Goal: Find specific page/section: Find specific page/section

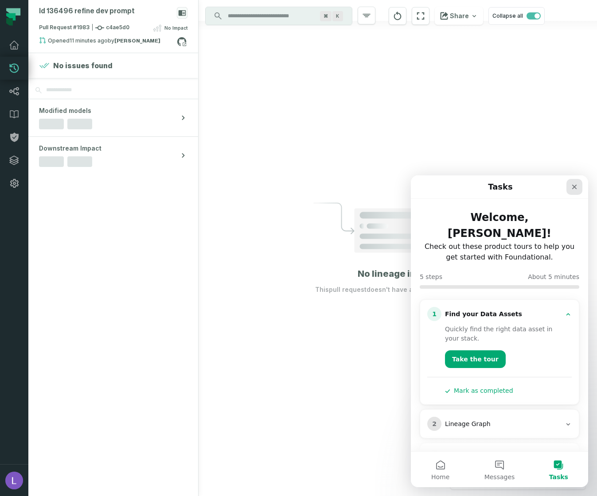
click at [579, 190] on div "Close" at bounding box center [574, 187] width 16 height 16
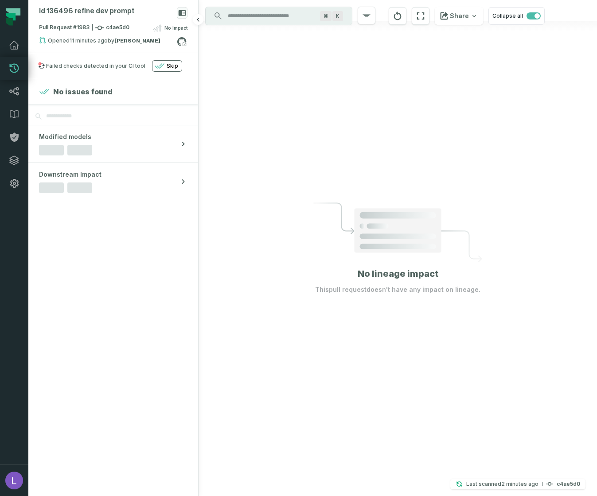
click at [174, 68] on span "Skip" at bounding box center [173, 65] width 12 height 7
